Goal: Transaction & Acquisition: Purchase product/service

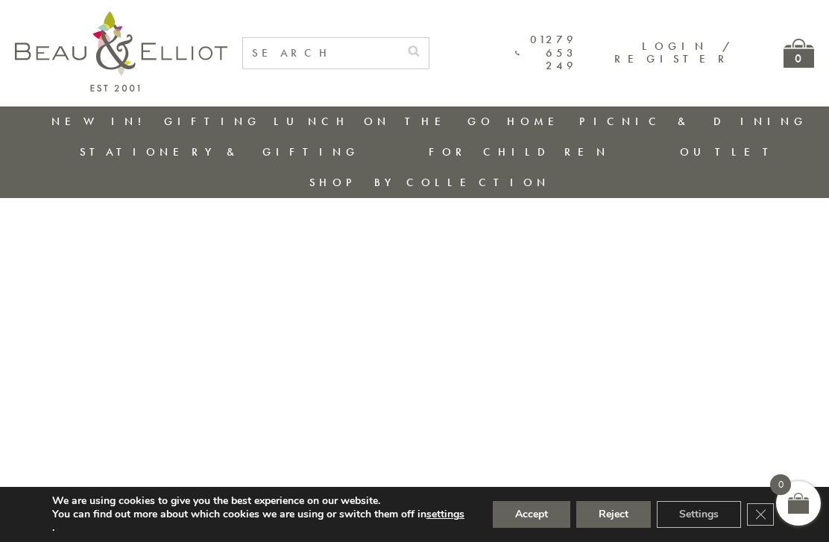
click at [524, 518] on button "Accept" at bounding box center [531, 514] width 77 height 27
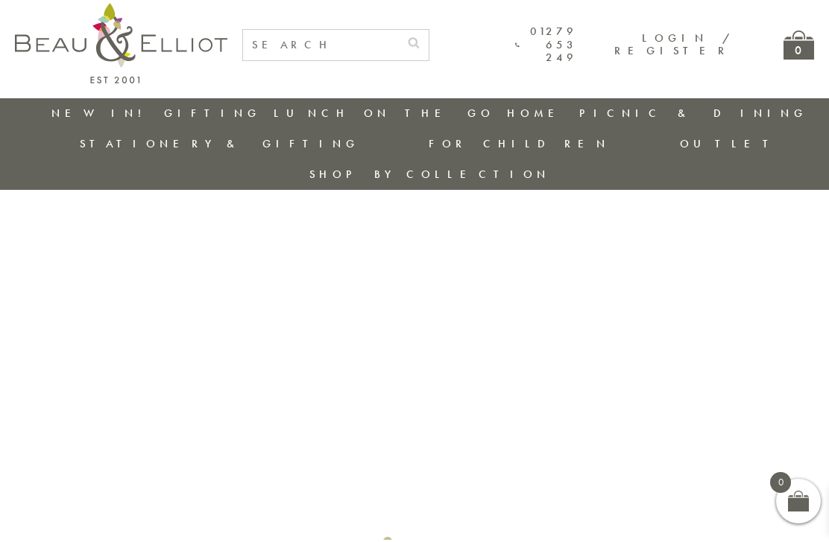
scroll to position [12, 0]
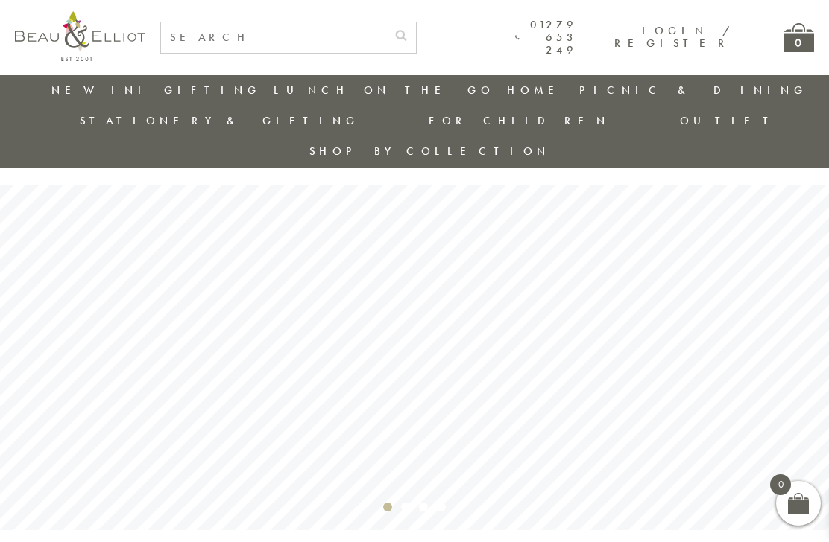
click at [99, 90] on link "New in!" at bounding box center [101, 90] width 100 height 15
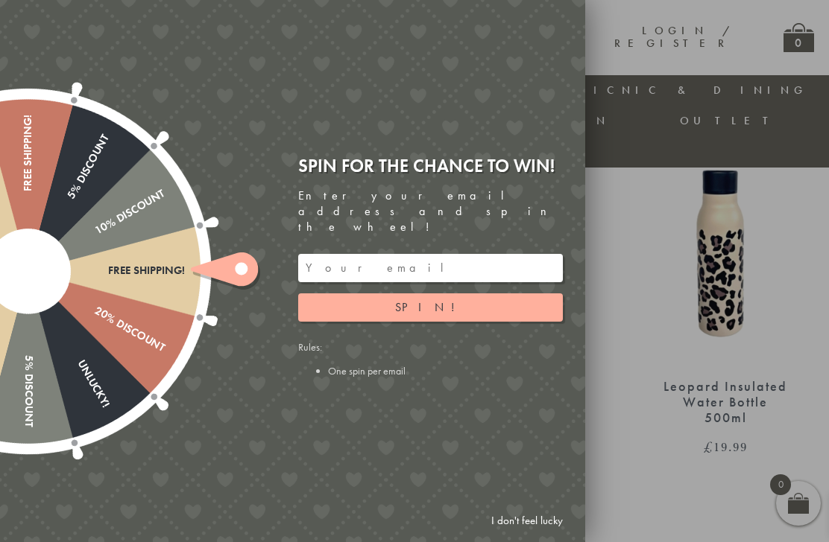
scroll to position [964, 0]
click at [369, 277] on input "email" at bounding box center [430, 268] width 265 height 28
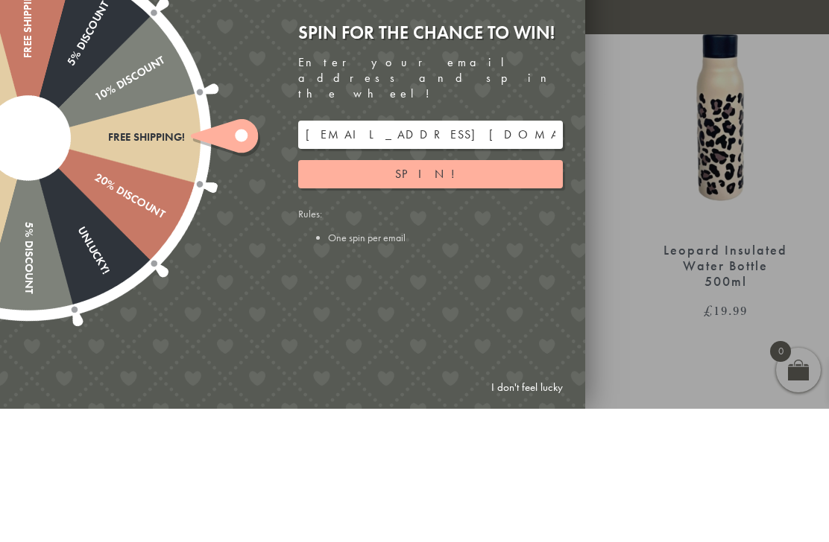
click at [449, 294] on button "Spin!" at bounding box center [430, 308] width 265 height 28
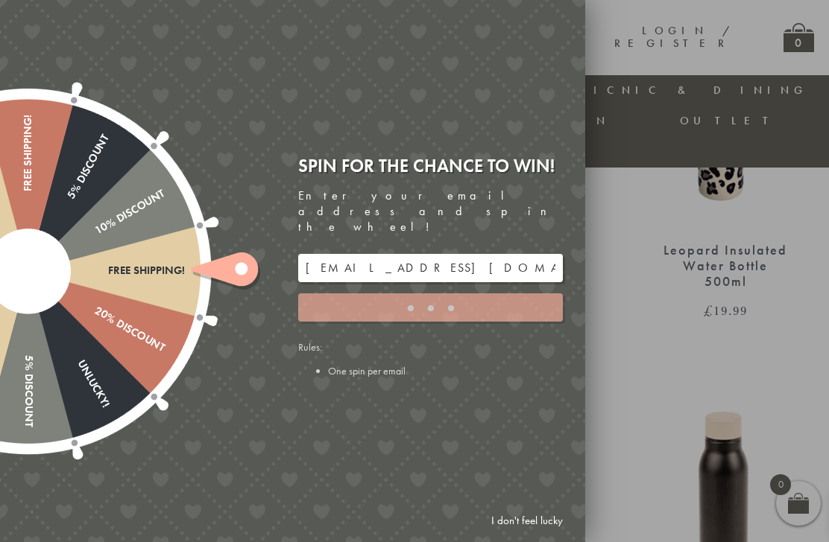
click at [355, 279] on input "lindabowler@hotmail.com" at bounding box center [430, 268] width 265 height 28
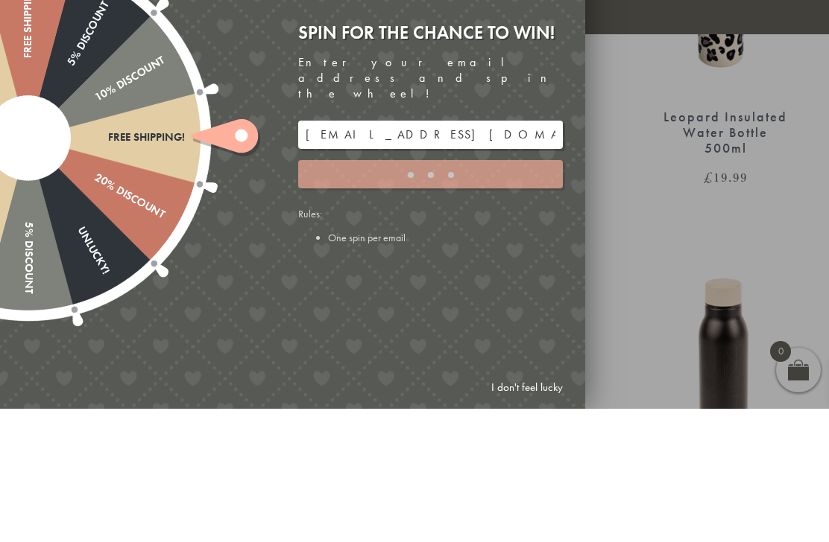
scroll to position [1231, 0]
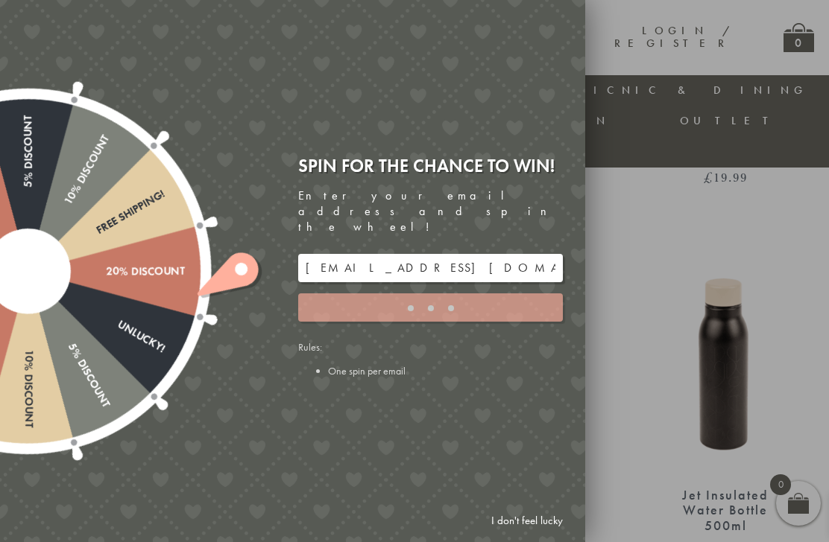
type input "9C8YT5M3"
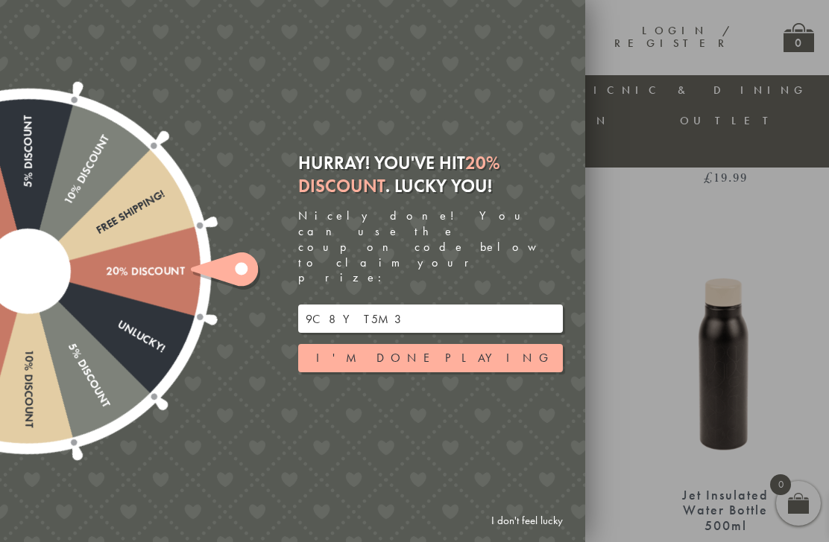
click at [417, 366] on button "I'm done playing" at bounding box center [430, 358] width 265 height 28
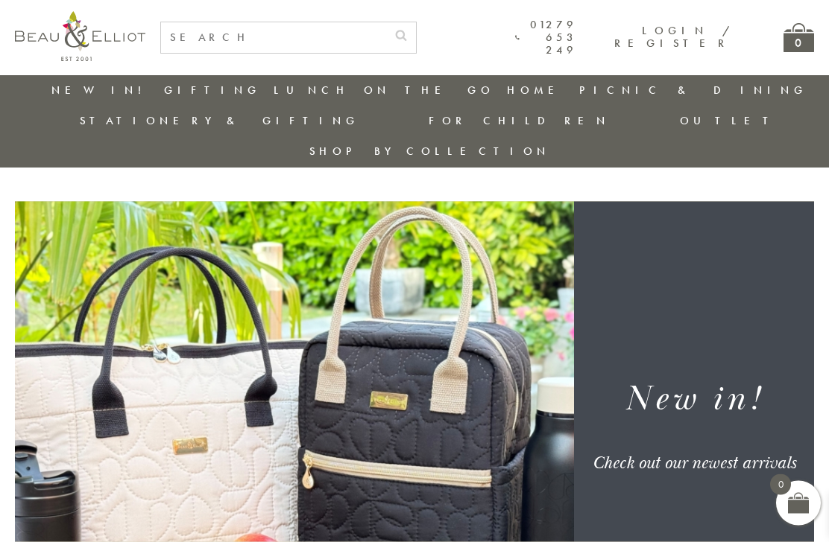
scroll to position [4, 0]
click at [179, 187] on link "Home" at bounding box center [246, 193] width 134 height 13
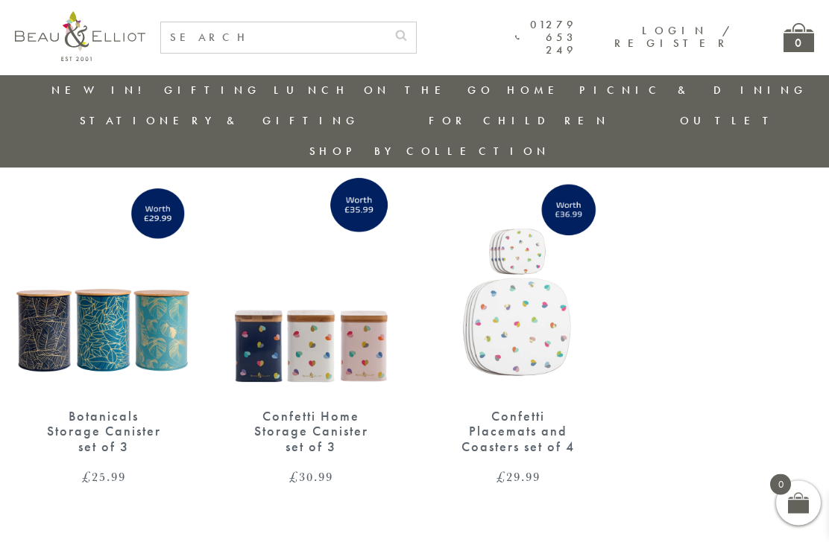
scroll to position [70, 0]
click at [324, 372] on link "Confetti Home Storage Canister set of 3 £ 30.99" at bounding box center [310, 324] width 177 height 319
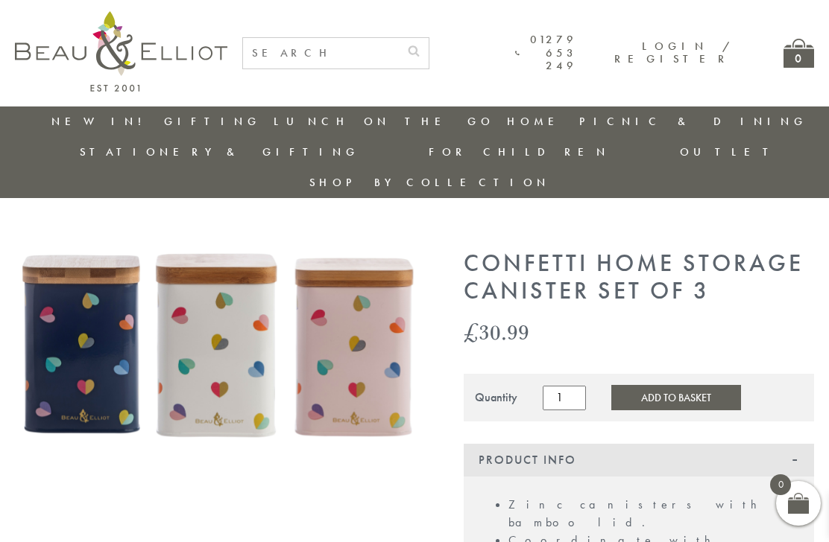
click at [672, 385] on button "Add to Basket" at bounding box center [676, 397] width 130 height 25
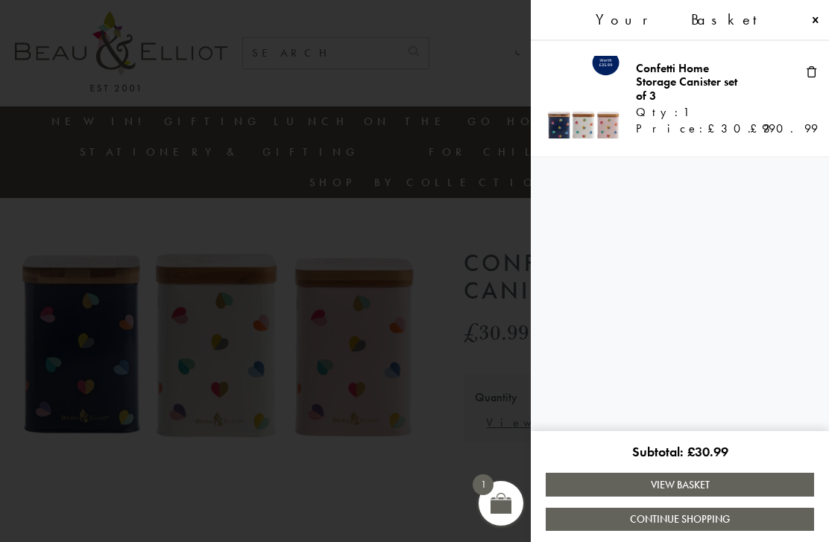
click at [670, 522] on link "Continue Shopping" at bounding box center [679, 519] width 268 height 23
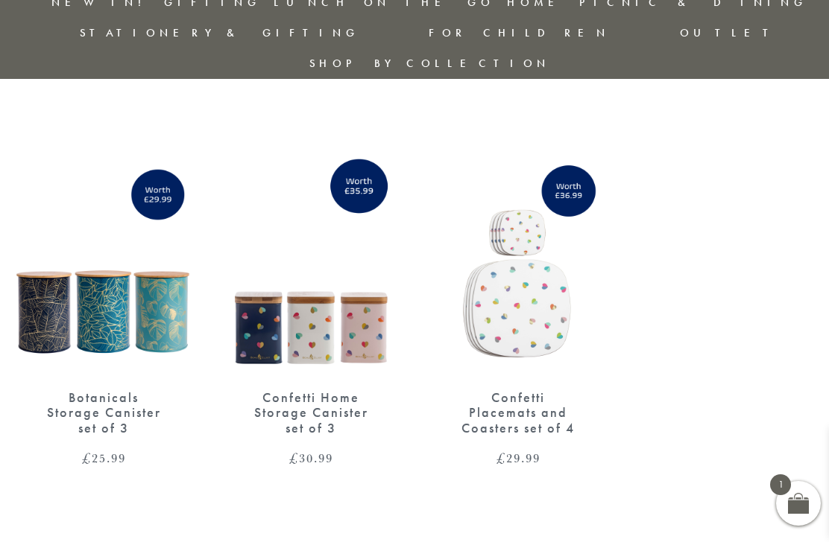
click at [515, 279] on img at bounding box center [517, 260] width 177 height 229
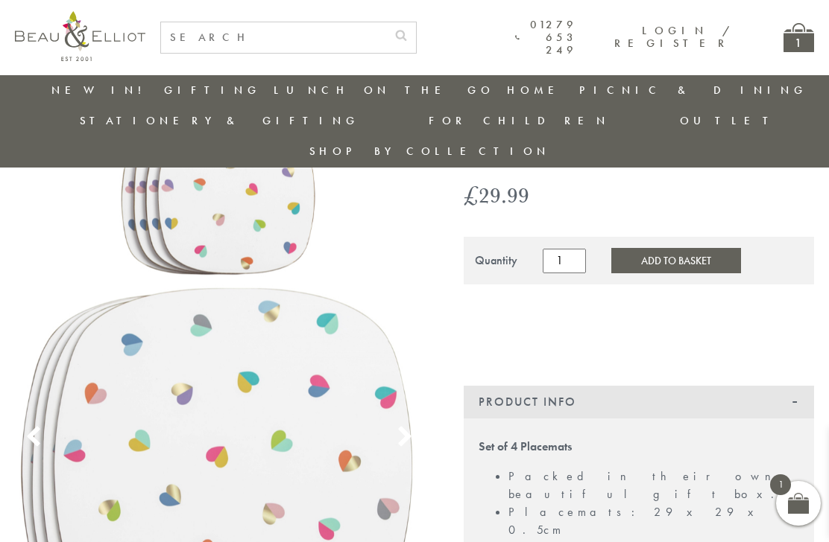
scroll to position [91, 0]
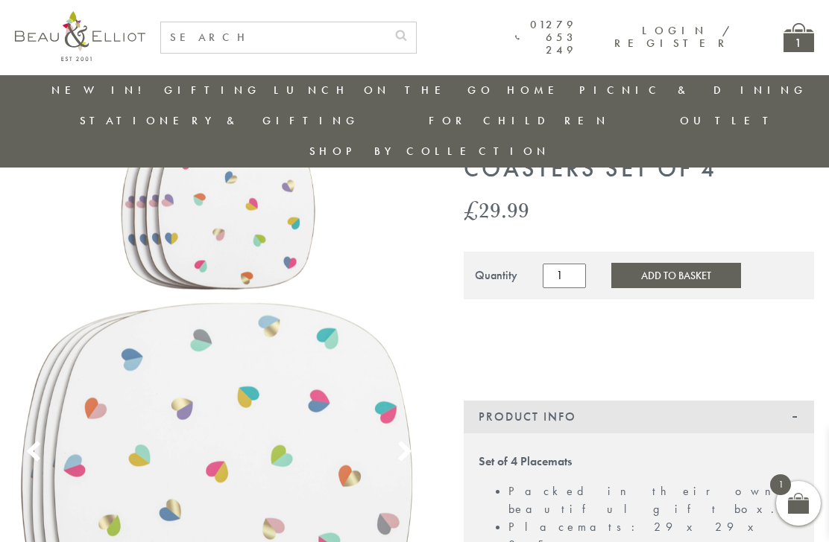
click at [565, 264] on input "1" at bounding box center [563, 276] width 43 height 24
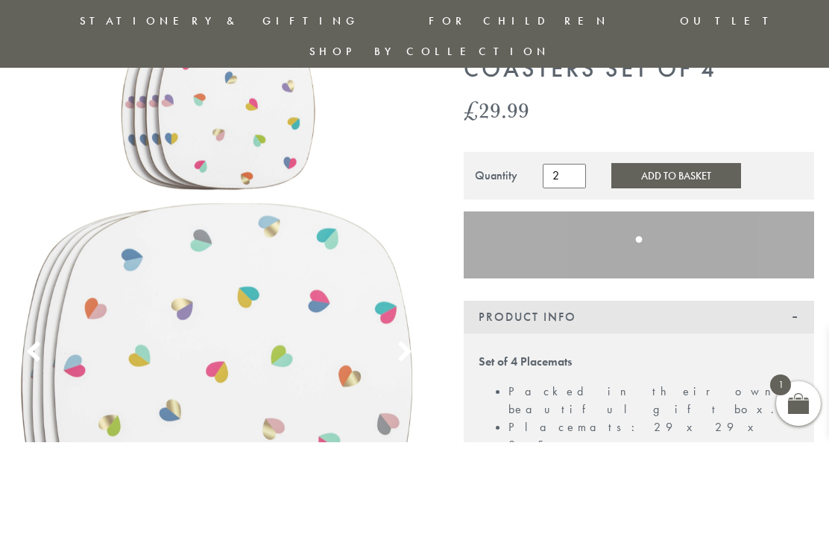
type input "2"
click at [659, 263] on button "Add to Basket" at bounding box center [676, 275] width 130 height 25
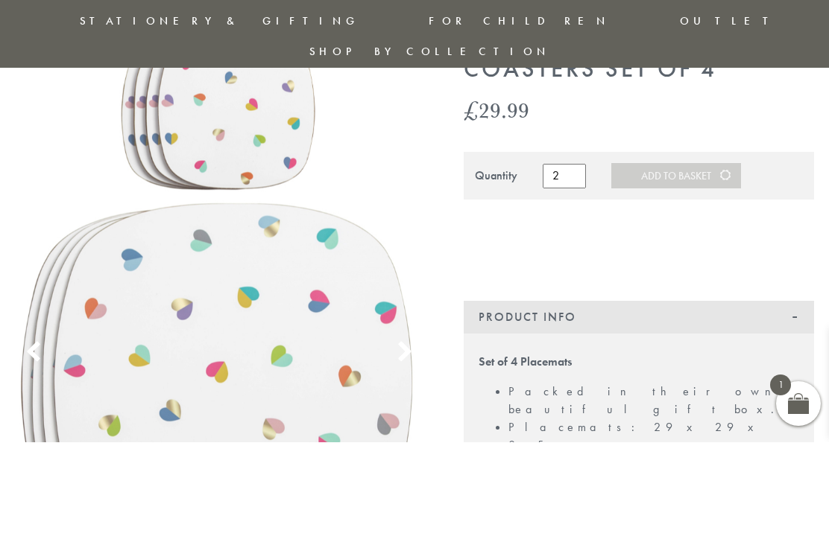
scroll to position [191, 0]
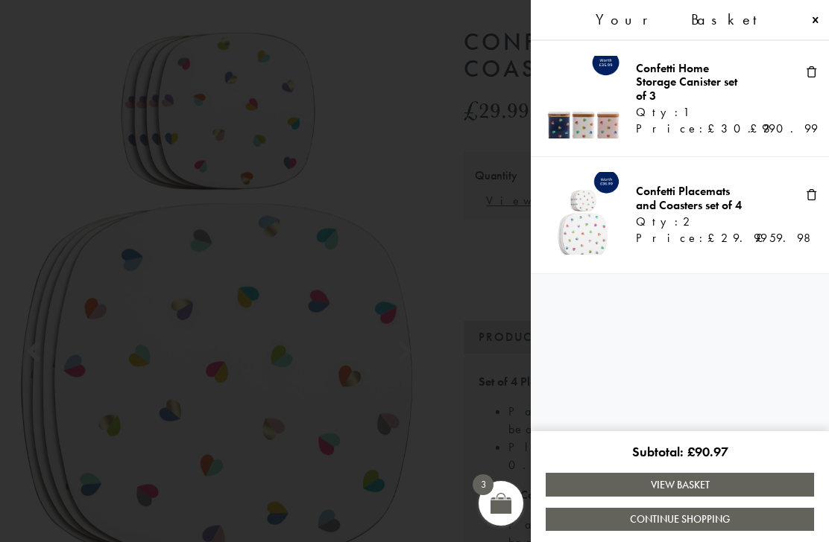
click at [627, 531] on link "Continue Shopping" at bounding box center [679, 519] width 268 height 23
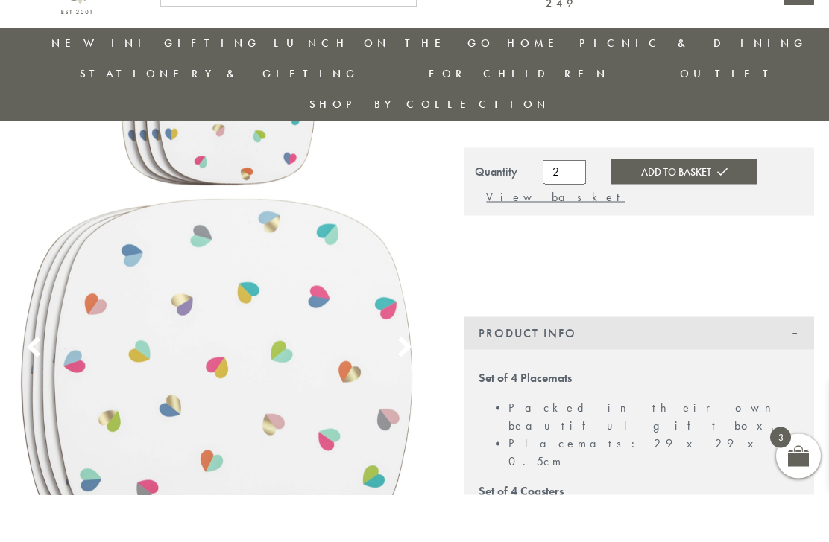
scroll to position [197, 0]
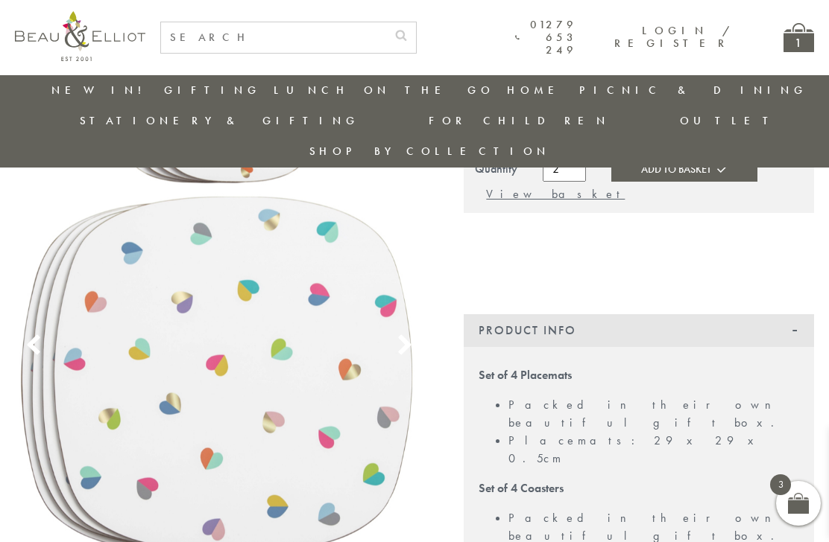
click at [98, 536] on img at bounding box center [219, 328] width 408 height 613
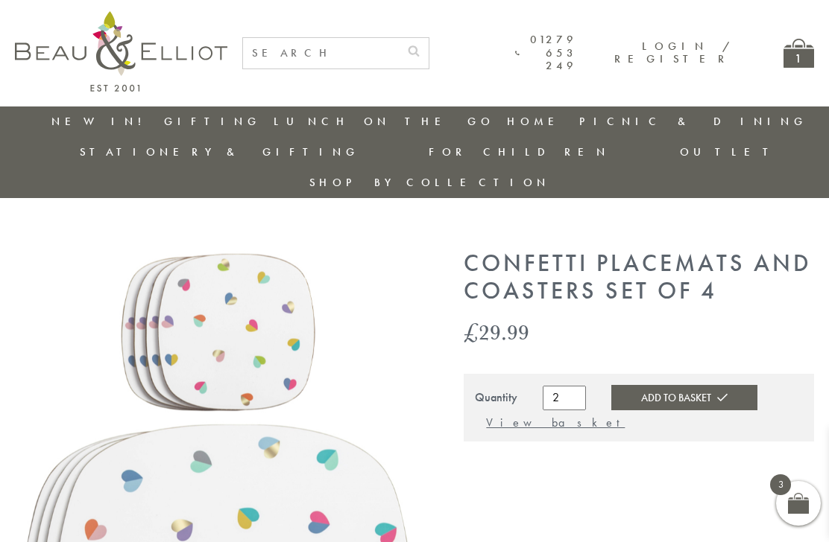
click at [324, 231] on link "Insulated Travel Mugs" at bounding box center [355, 250] width 134 height 39
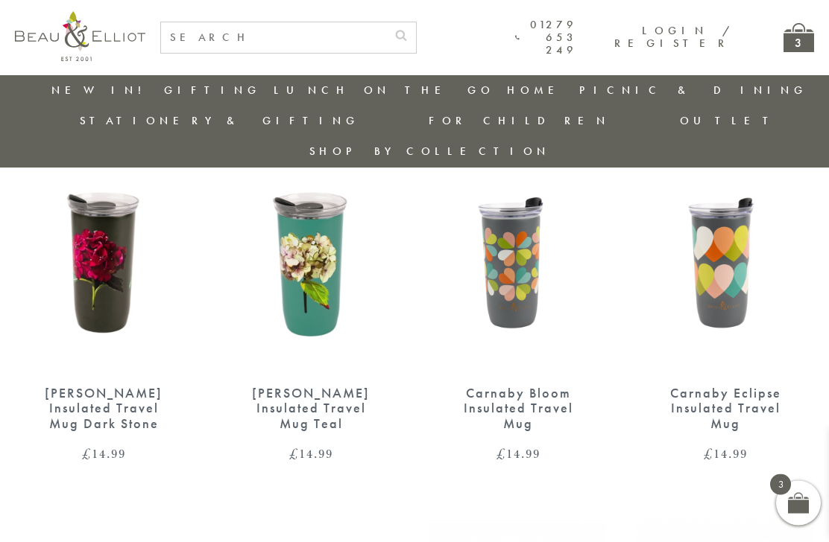
scroll to position [940, 0]
click at [522, 153] on link "Kitchen Textiles" at bounding box center [589, 154] width 134 height 26
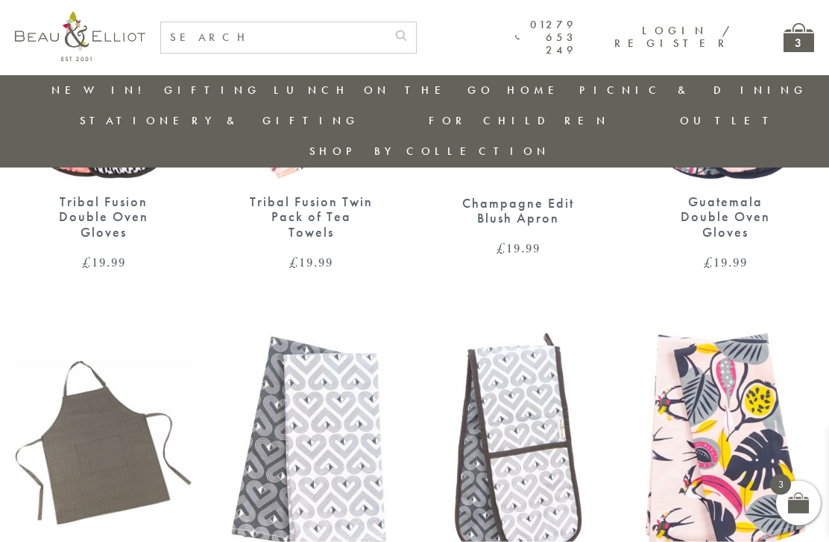
scroll to position [1520, 0]
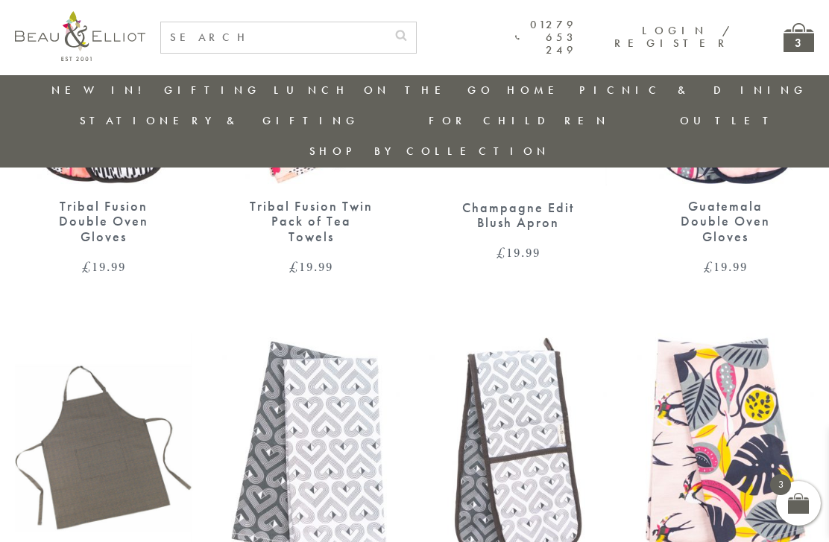
click at [522, 174] on link "Gifts" at bounding box center [589, 180] width 134 height 13
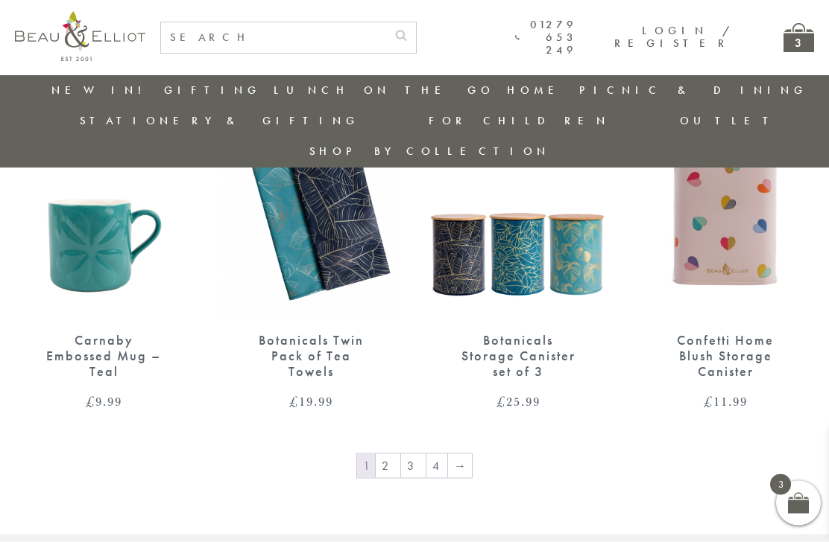
scroll to position [2118, 0]
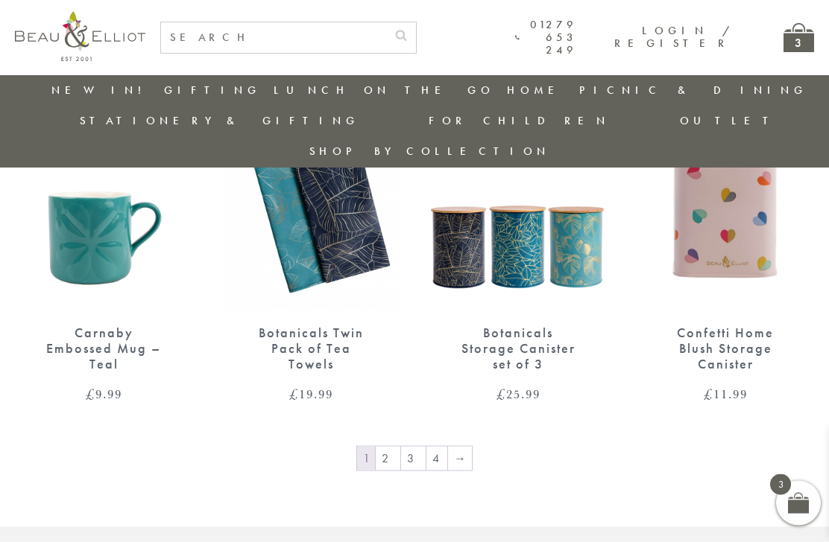
click at [399, 447] on link "2" at bounding box center [388, 459] width 25 height 24
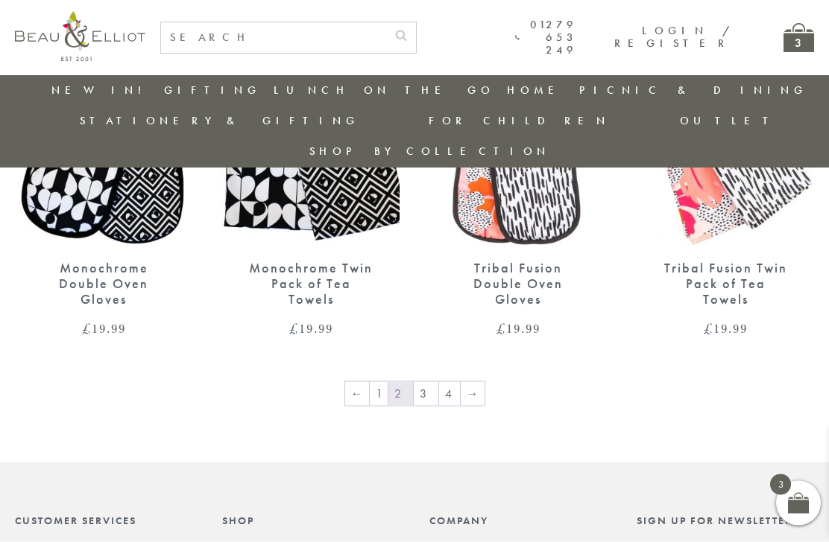
scroll to position [2237, 0]
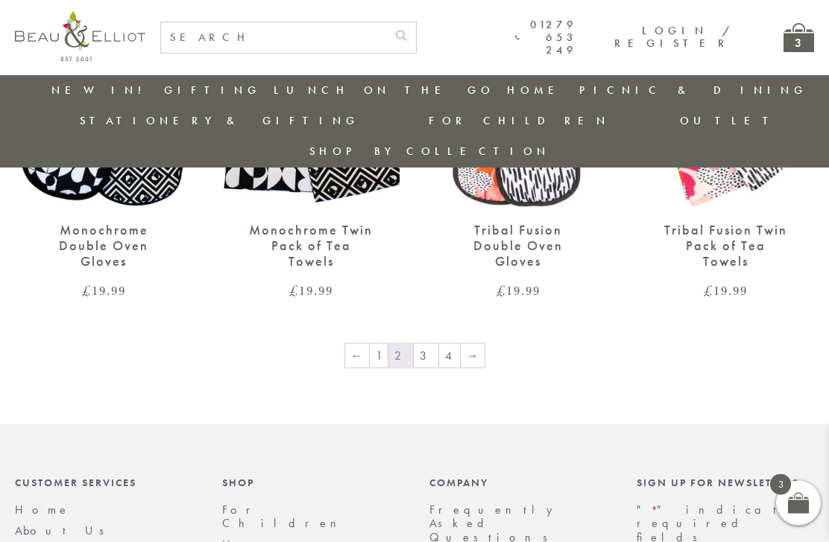
click at [431, 344] on link "3" at bounding box center [426, 356] width 25 height 24
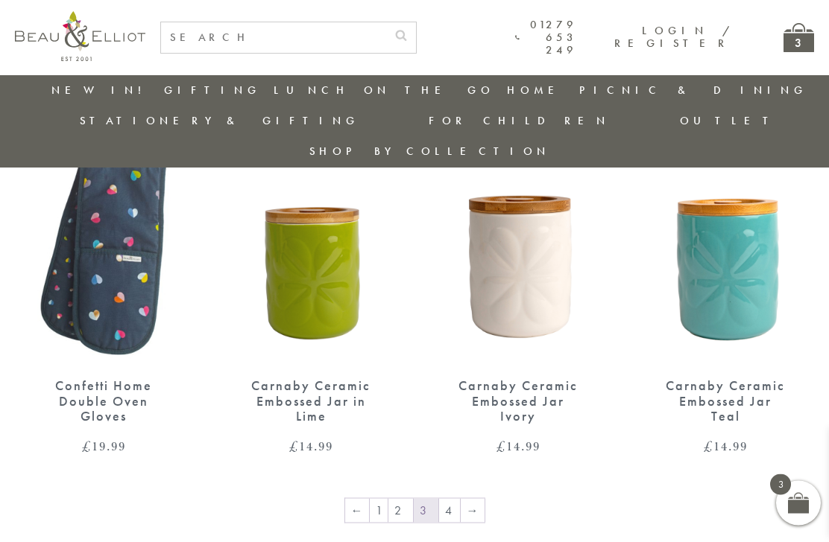
scroll to position [2098, 0]
click at [445, 498] on link "4" at bounding box center [449, 510] width 21 height 24
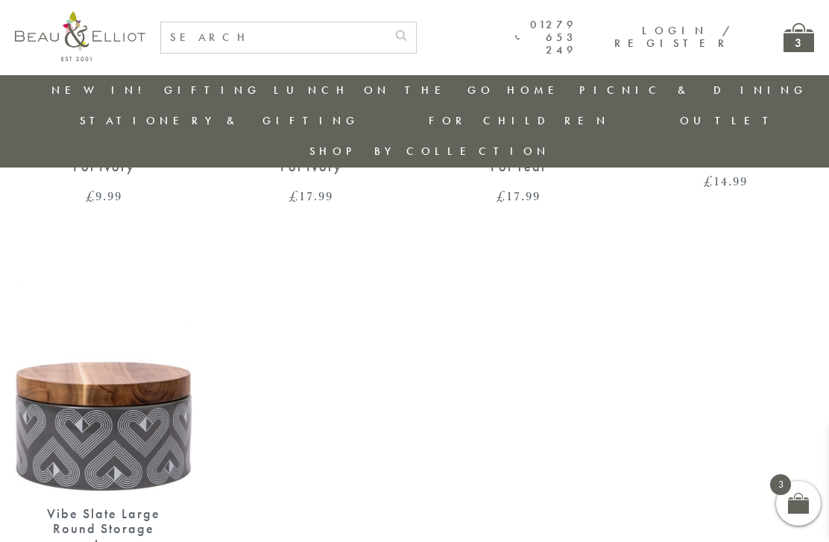
scroll to position [1208, 0]
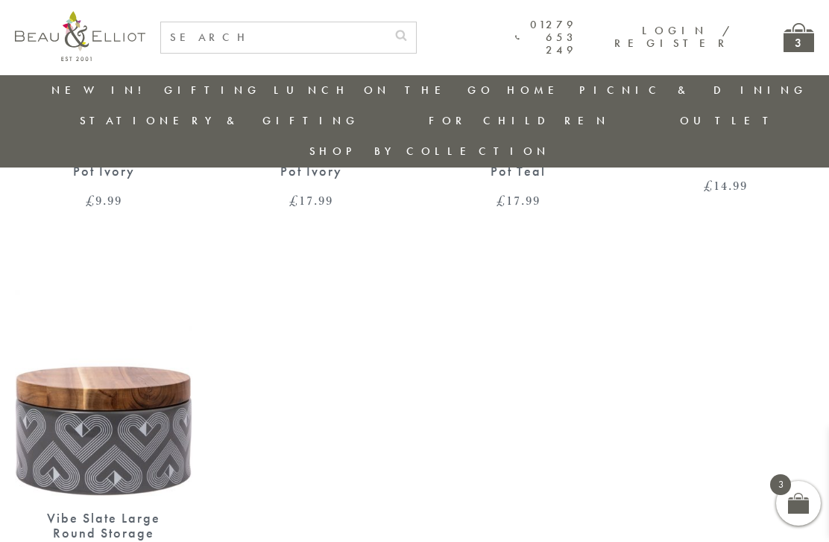
click at [359, 113] on link "Stationery & Gifting" at bounding box center [219, 120] width 279 height 15
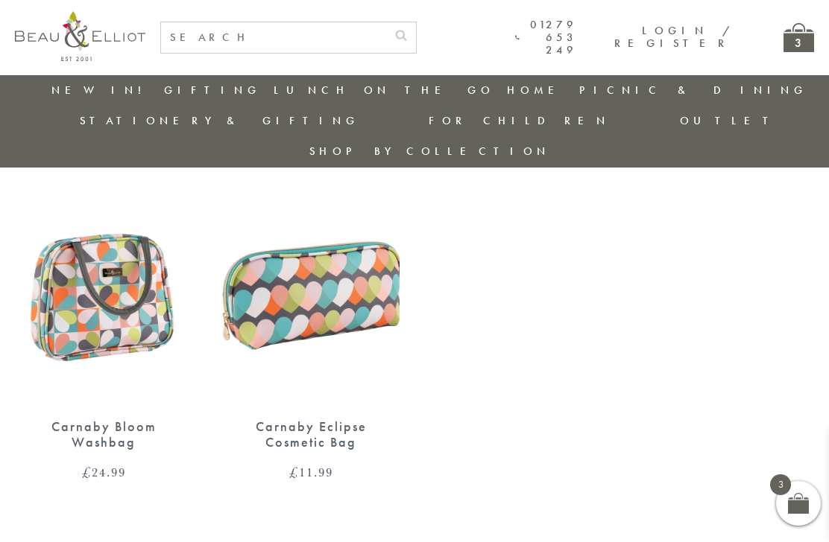
scroll to position [1267, 0]
click at [779, 113] on link "Outlet" at bounding box center [729, 120] width 99 height 15
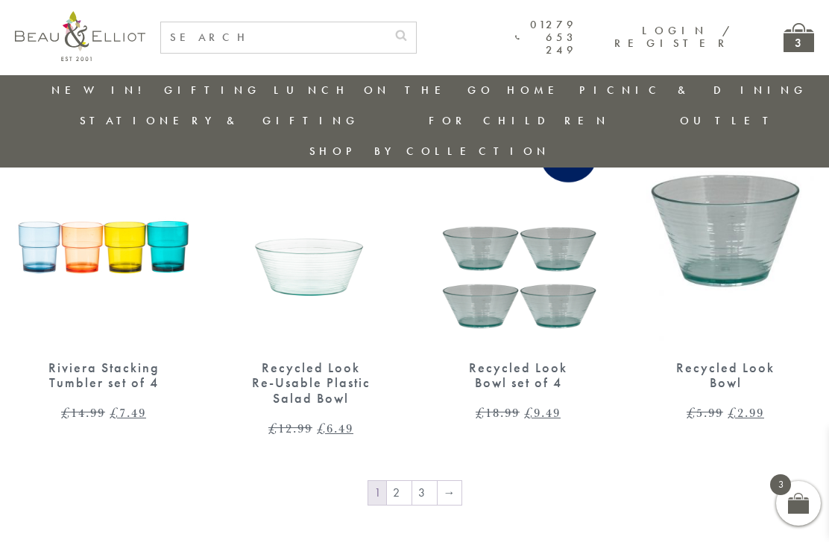
scroll to position [2164, 0]
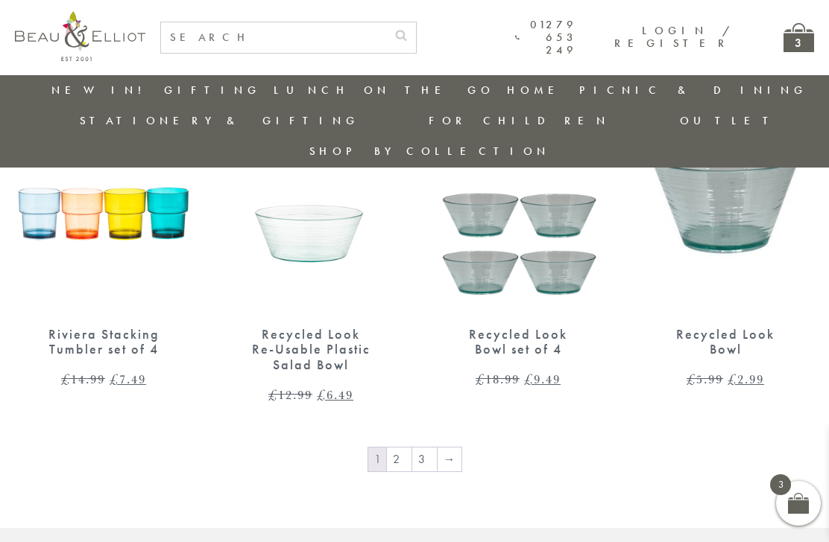
click at [399, 448] on link "2" at bounding box center [399, 460] width 25 height 24
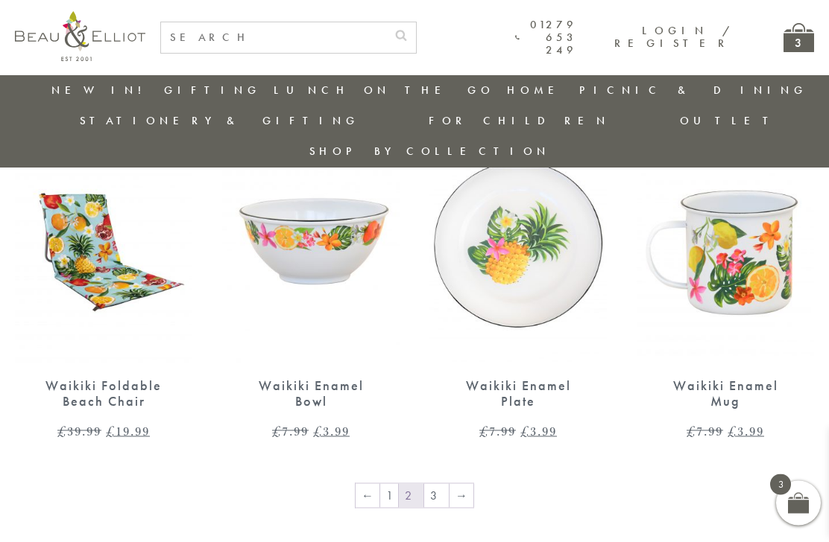
scroll to position [2083, 0]
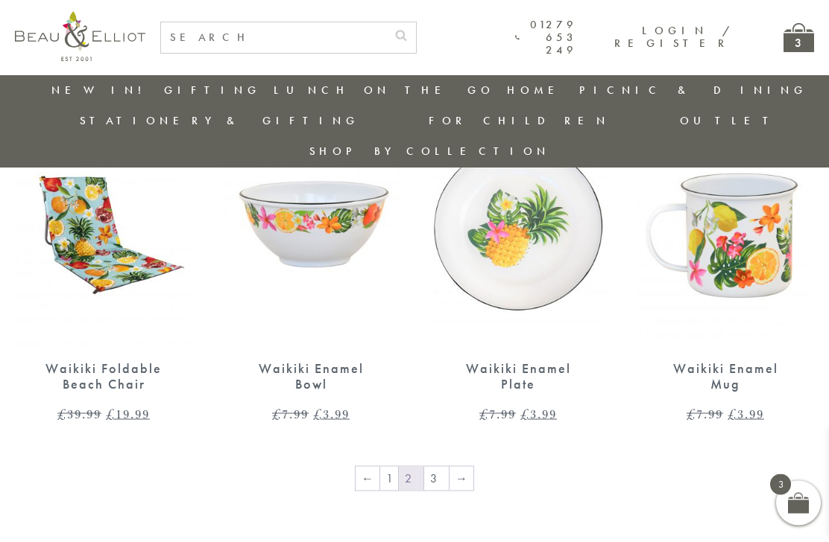
click at [440, 467] on link "3" at bounding box center [436, 479] width 25 height 24
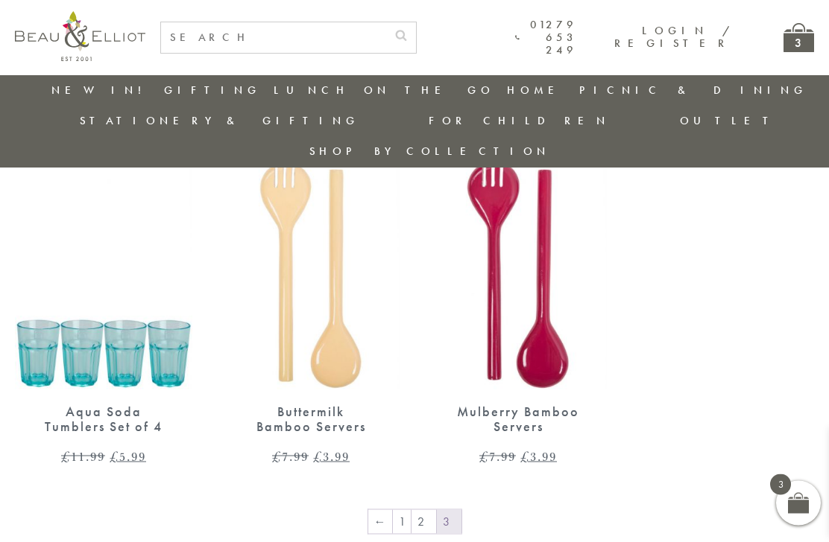
scroll to position [1330, 0]
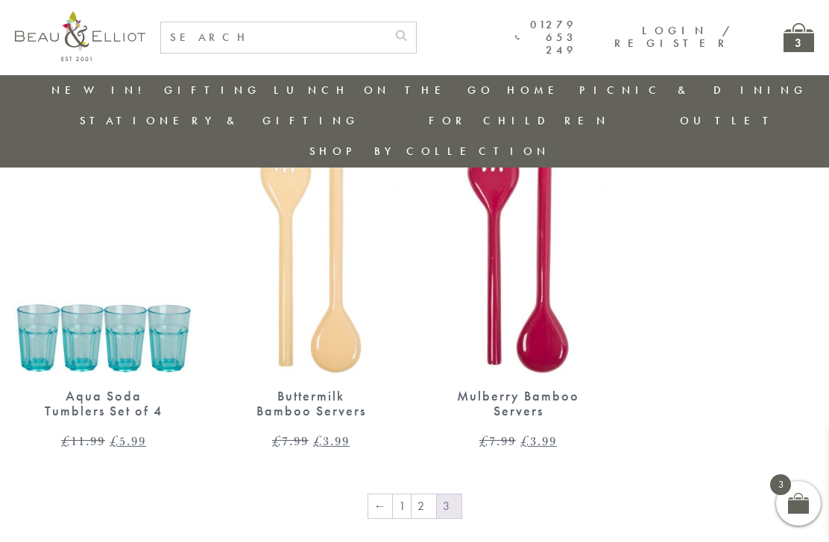
click at [406, 495] on link "1" at bounding box center [402, 507] width 18 height 24
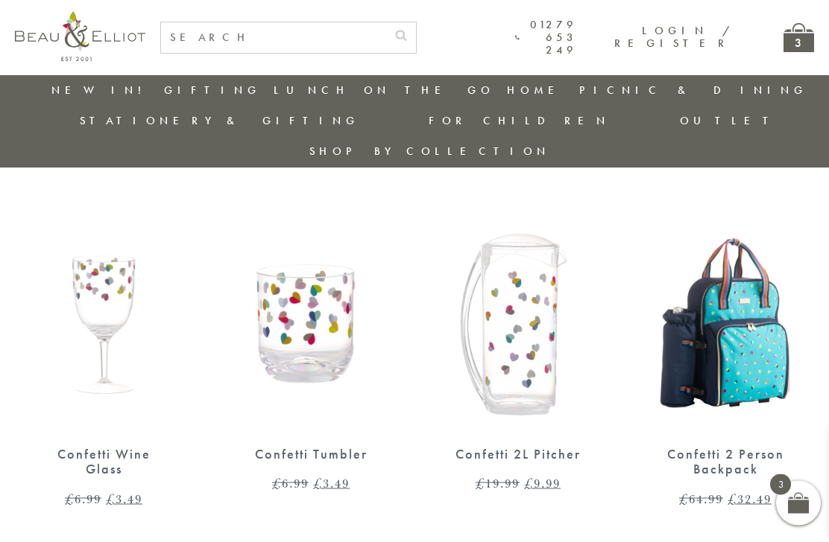
scroll to position [516, 0]
click at [112, 291] on img at bounding box center [103, 317] width 177 height 229
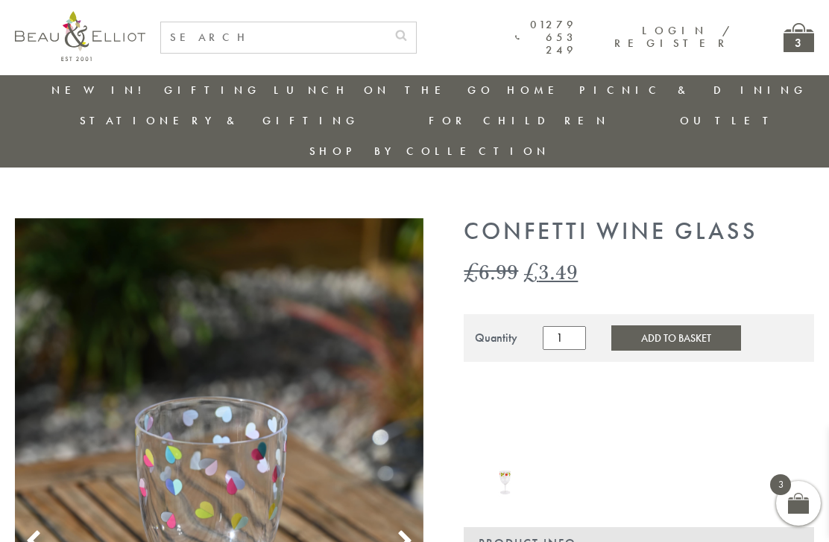
scroll to position [1, 0]
click at [790, 39] on div "3" at bounding box center [798, 37] width 31 height 29
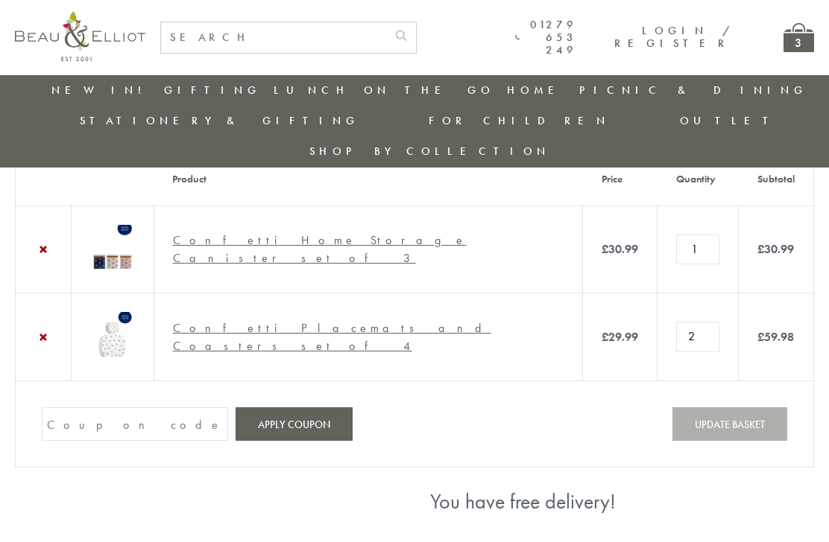
scroll to position [104, 0]
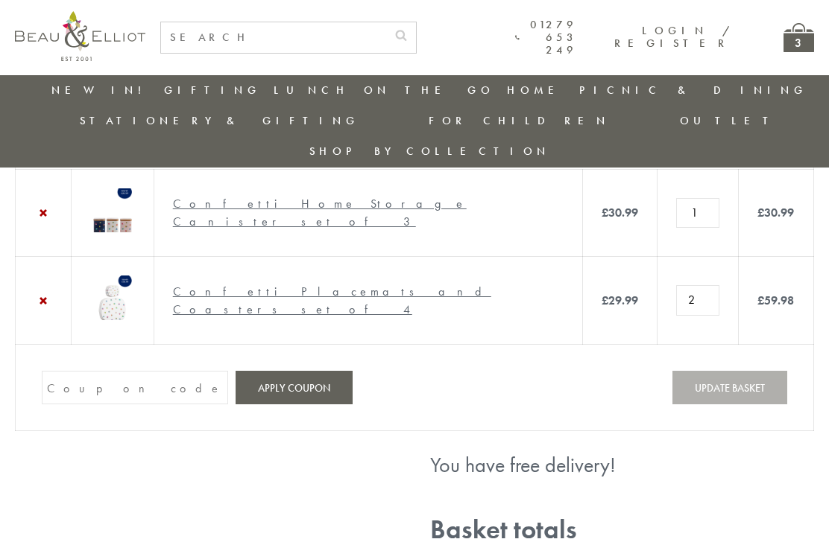
click at [168, 405] on input "Coupon:" at bounding box center [135, 388] width 186 height 34
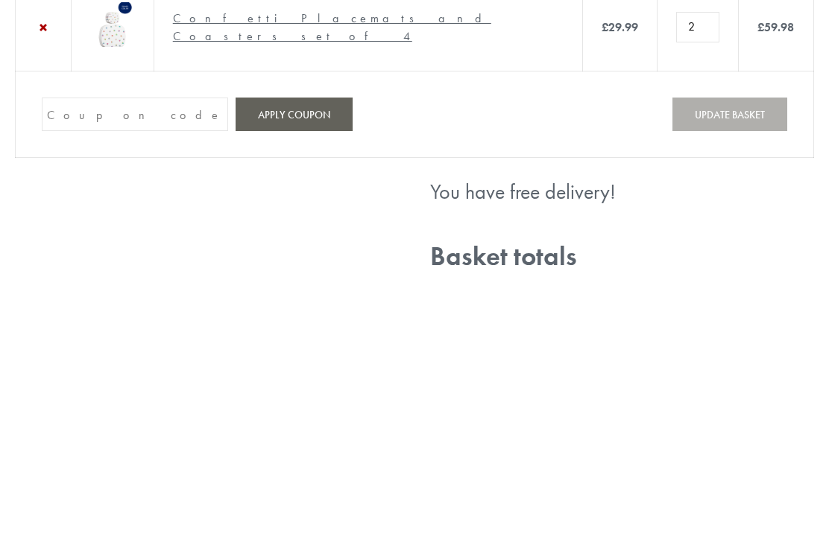
paste input "9C8YT5M3"
type input "9C8YT5M3"
click at [303, 371] on button "Apply coupon" at bounding box center [293, 388] width 117 height 34
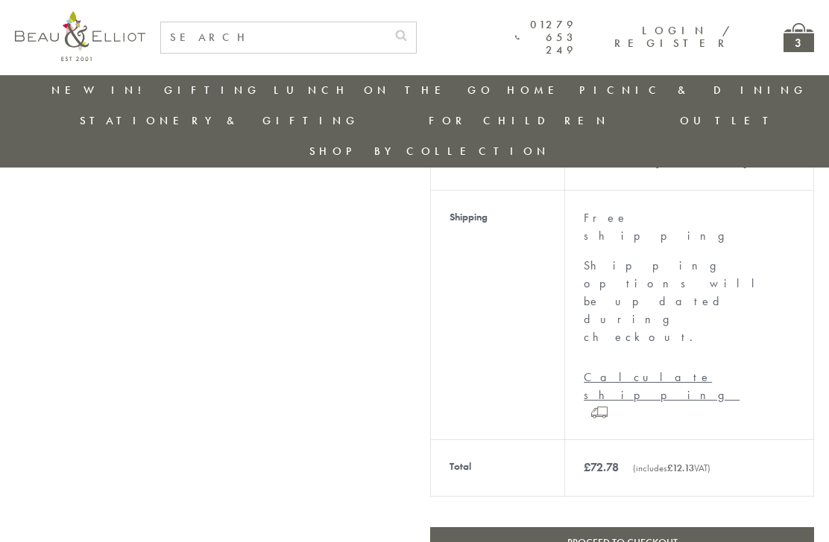
scroll to position [660, 0]
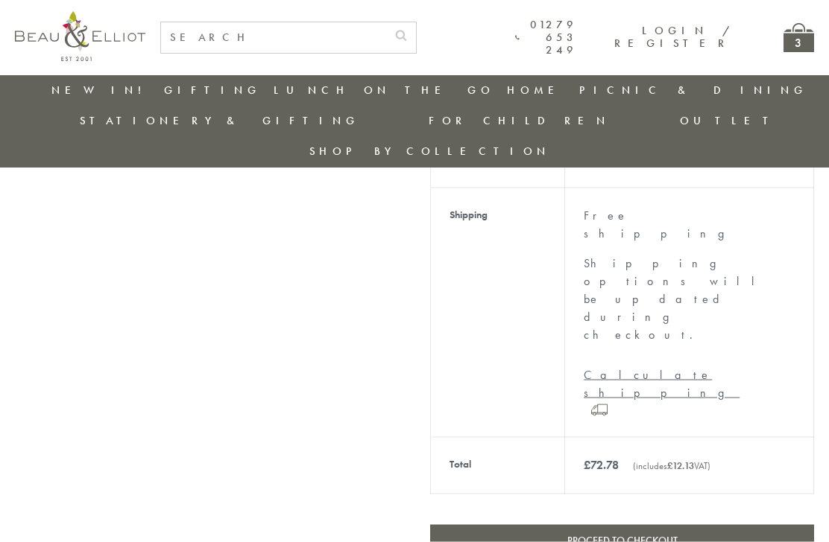
click at [691, 525] on link "Proceed to checkout" at bounding box center [622, 540] width 384 height 31
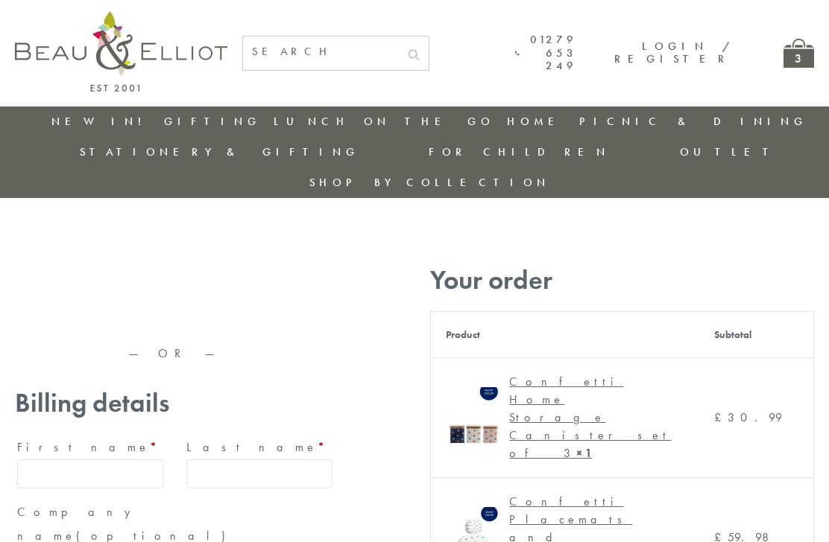
click at [130, 460] on input "First name *" at bounding box center [90, 474] width 146 height 29
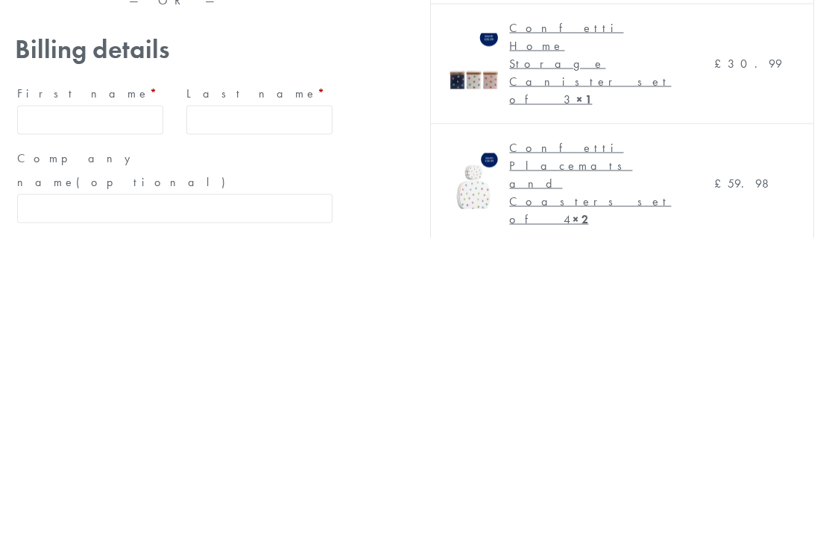
type input "Linda"
type input "Bowler"
click at [304, 498] on input "Company name (optional)" at bounding box center [174, 512] width 315 height 29
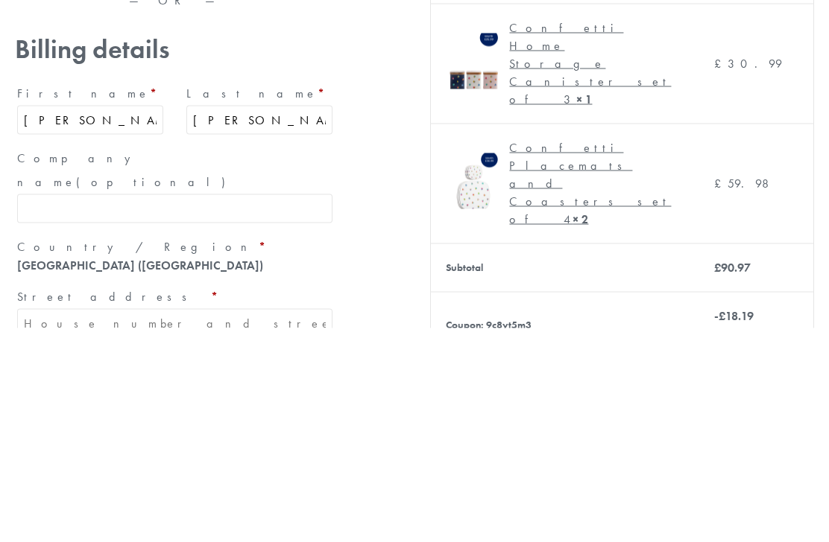
scroll to position [110, 0]
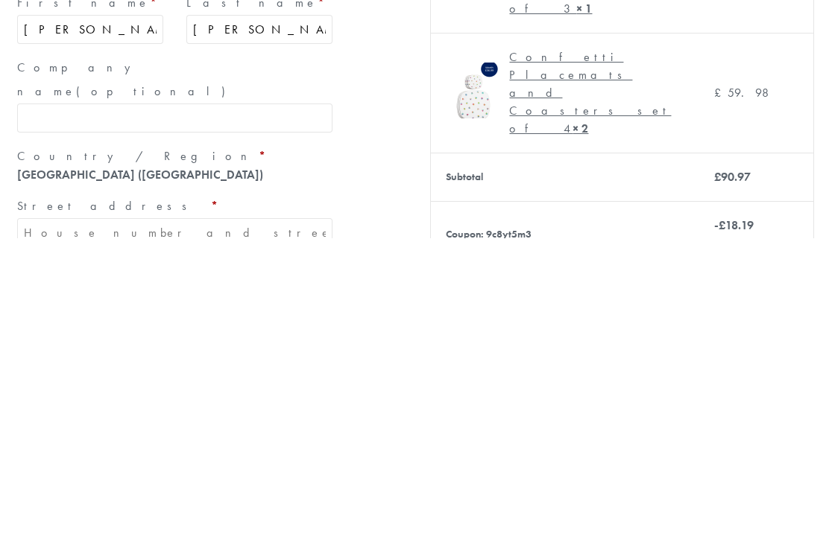
click at [297, 522] on input "Street address *" at bounding box center [174, 536] width 315 height 29
type input "[GEOGRAPHIC_DATA], [PERSON_NAME]"
type input "[GEOGRAPHIC_DATA]"
type input "[PERSON_NAME] Broad Oak"
type input "[GEOGRAPHIC_DATA]"
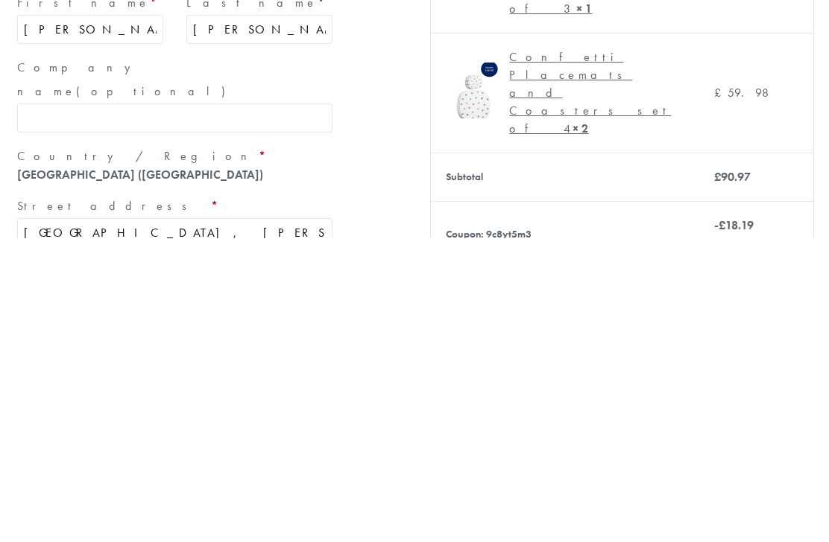
type input "CM22 7JL"
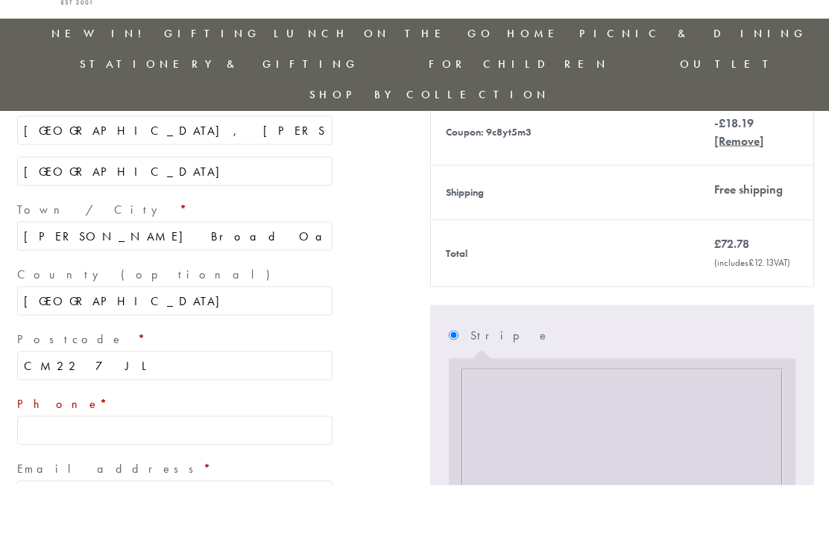
scroll to position [516, 0]
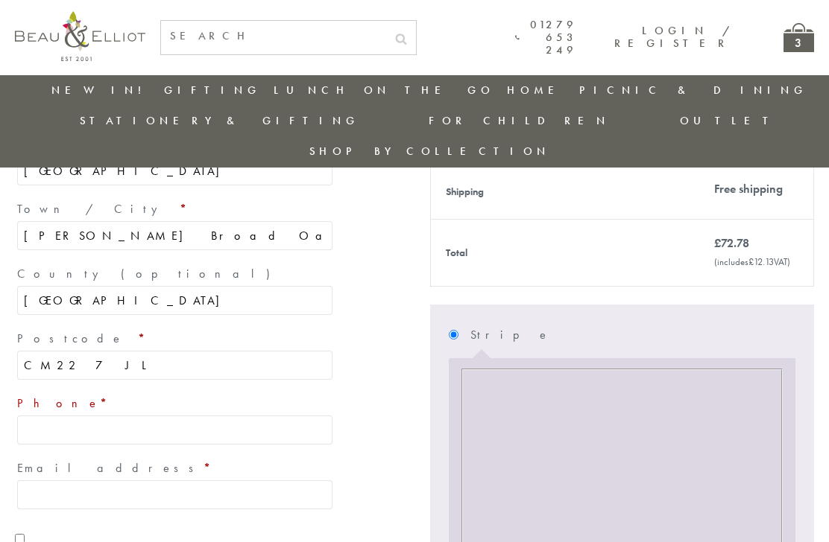
click at [281, 416] on input "Phone *" at bounding box center [174, 430] width 315 height 29
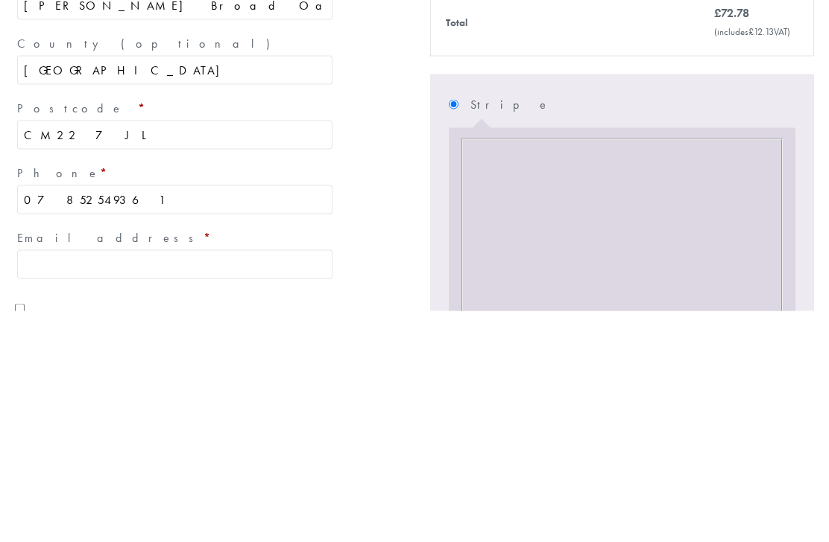
type input "07852549361"
click at [282, 481] on input "Email address *" at bounding box center [174, 495] width 315 height 29
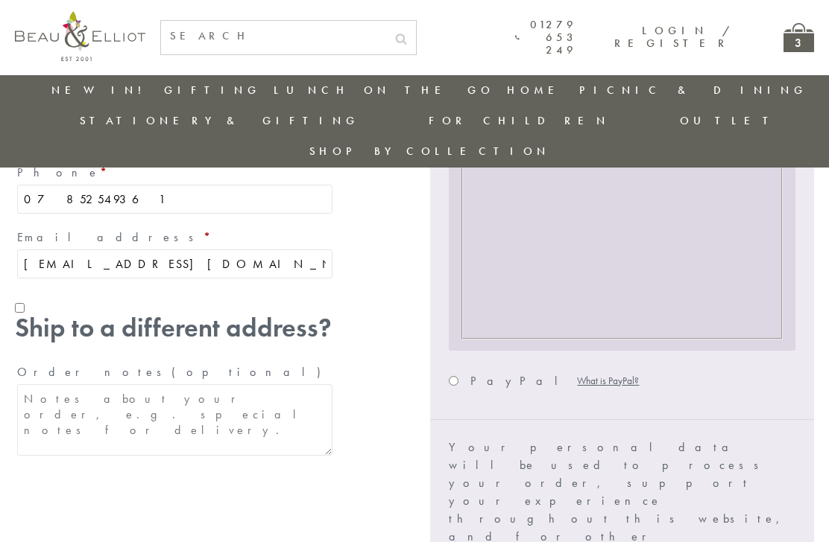
type input "[EMAIL_ADDRESS][DOMAIN_NAME]"
checkbox input "true"
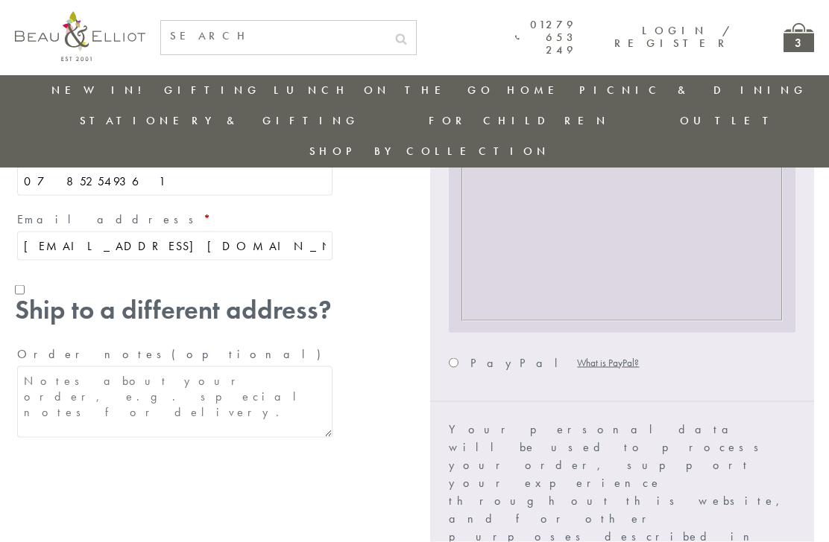
scroll to position [766, 0]
